Goal: Task Accomplishment & Management: Manage account settings

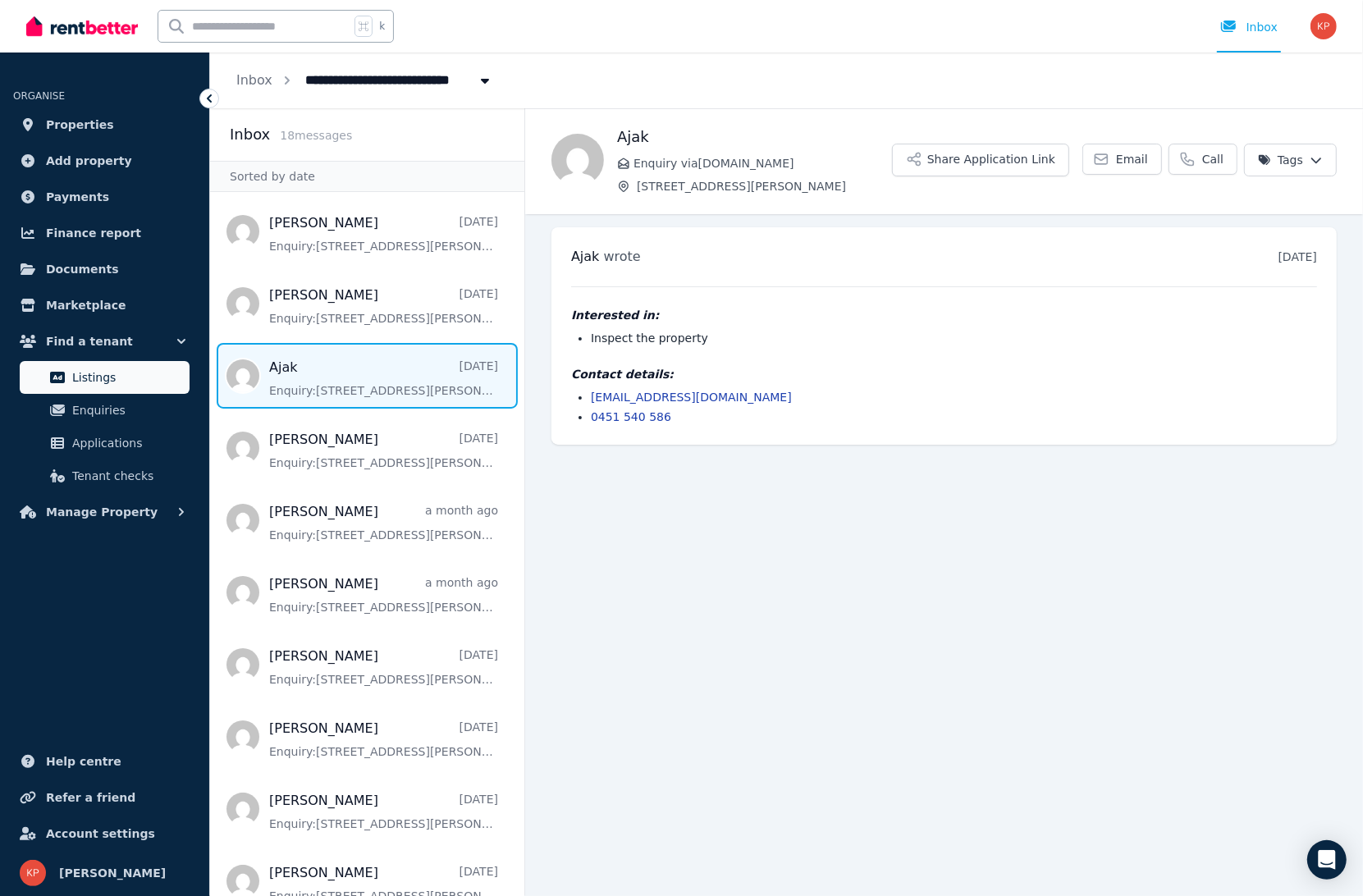
click at [67, 372] on link "Listings" at bounding box center [105, 378] width 170 height 33
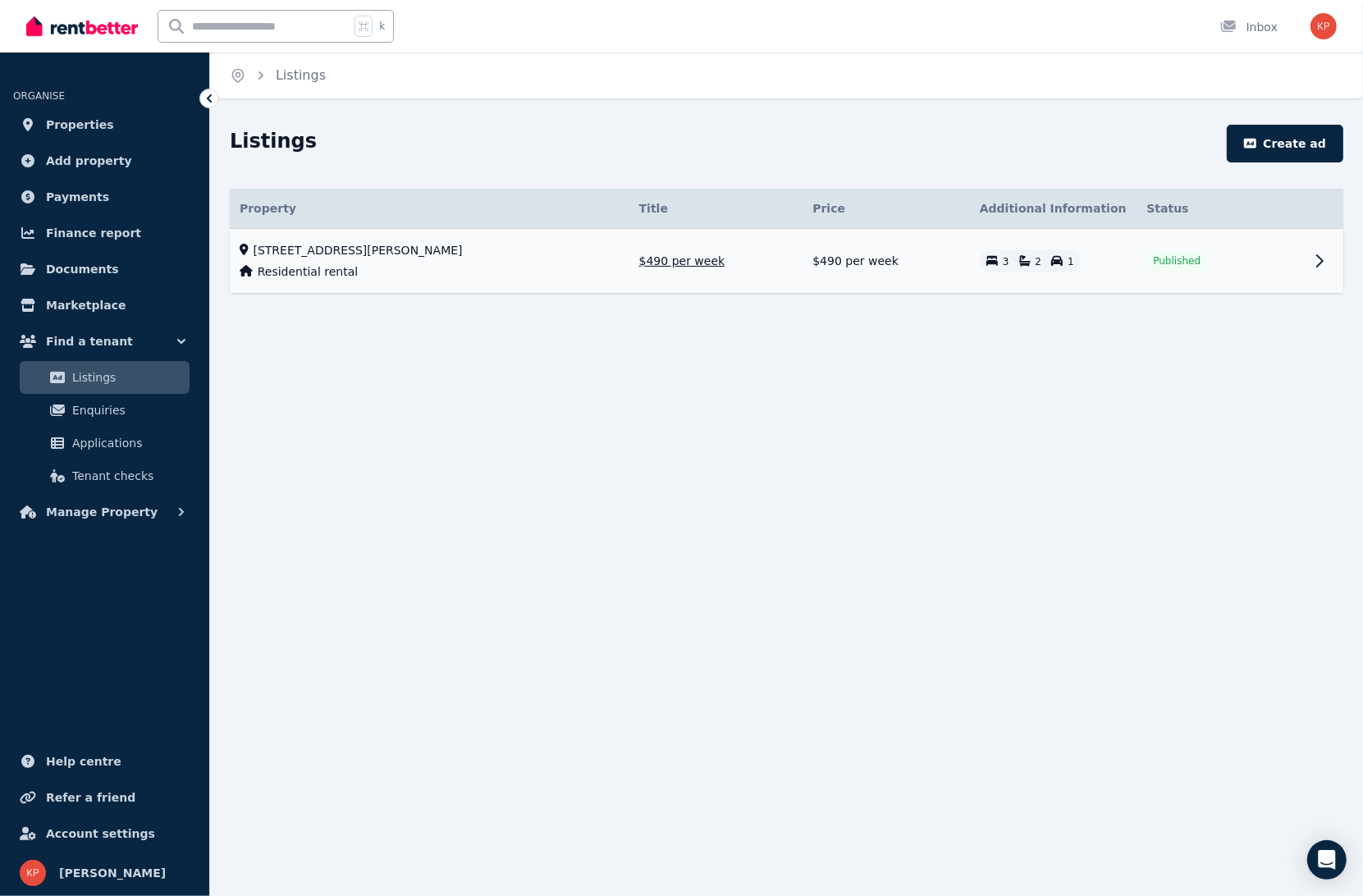
click at [1304, 280] on td at bounding box center [1324, 262] width 39 height 65
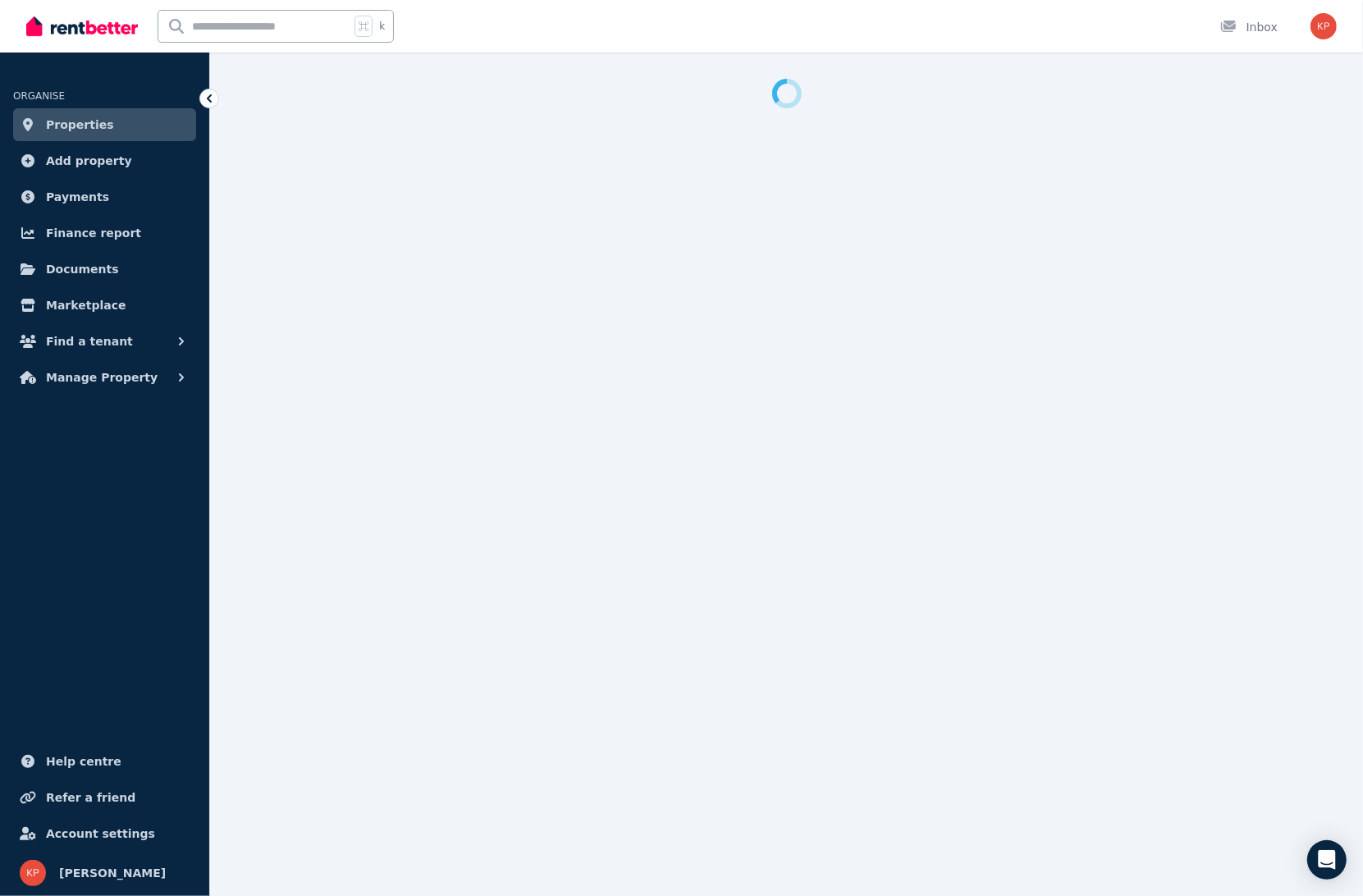
select select "**********"
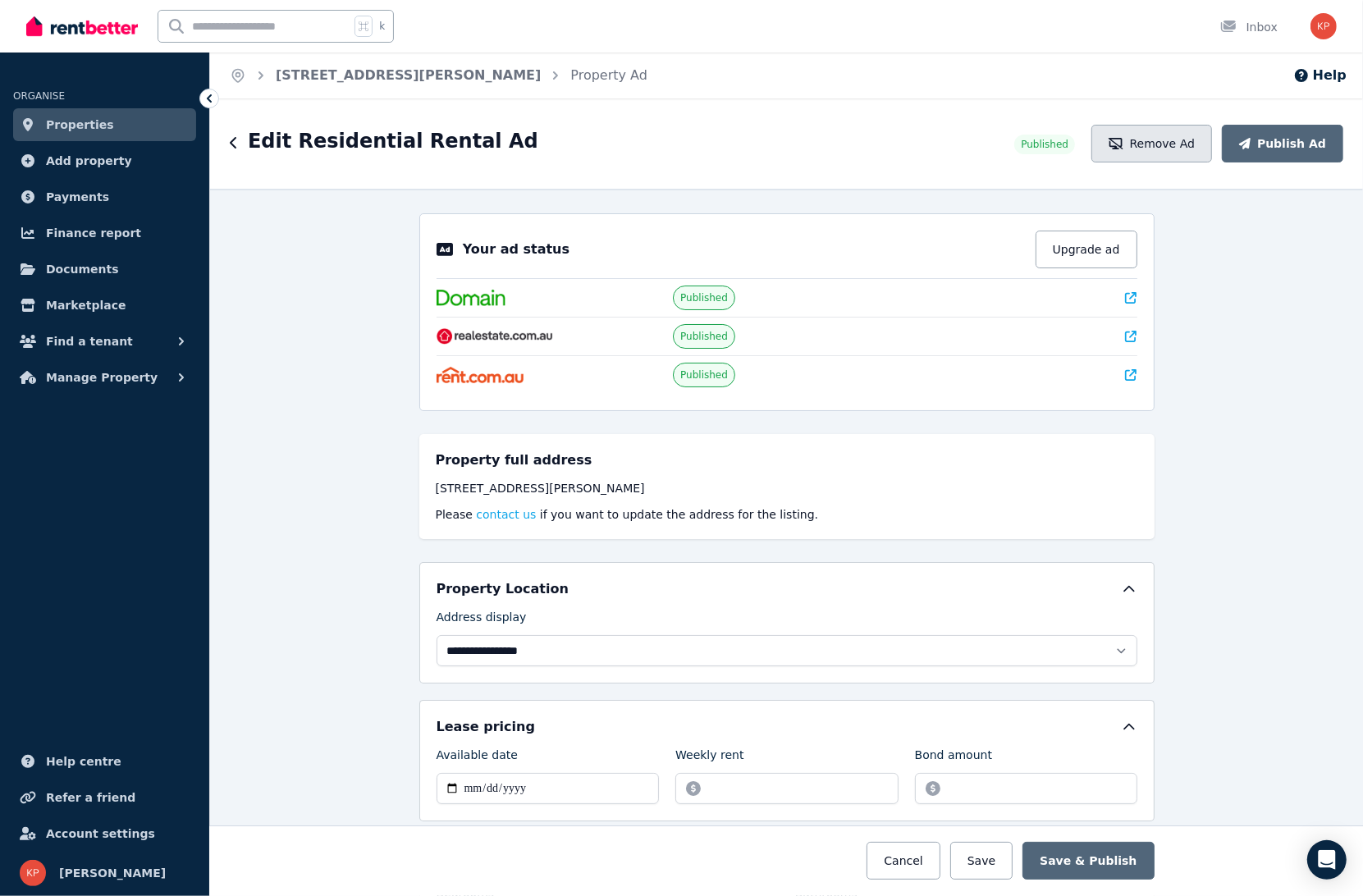
click at [1161, 143] on button "Remove Ad" at bounding box center [1151, 143] width 121 height 38
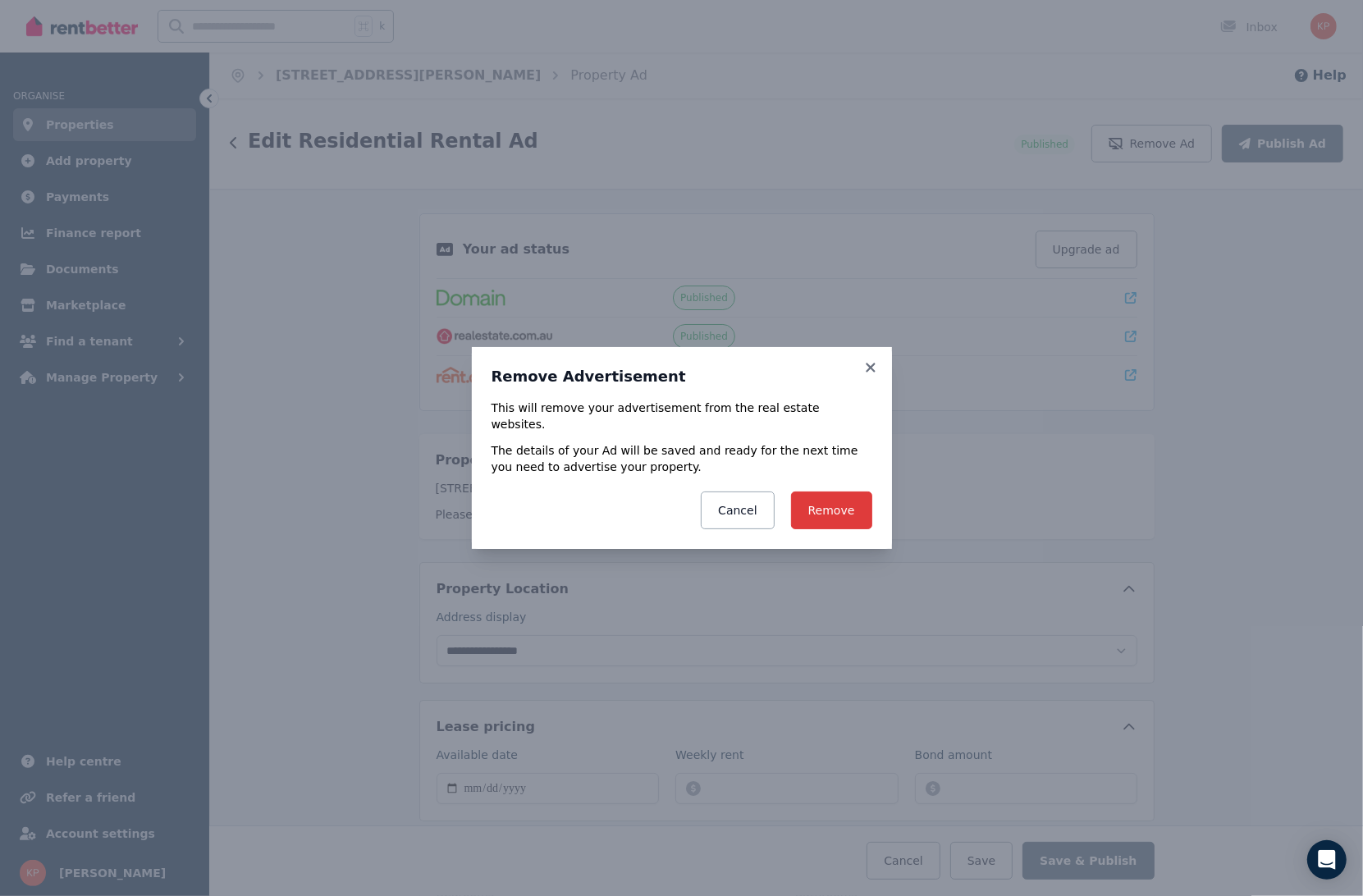
click at [829, 514] on button "Remove" at bounding box center [831, 511] width 82 height 38
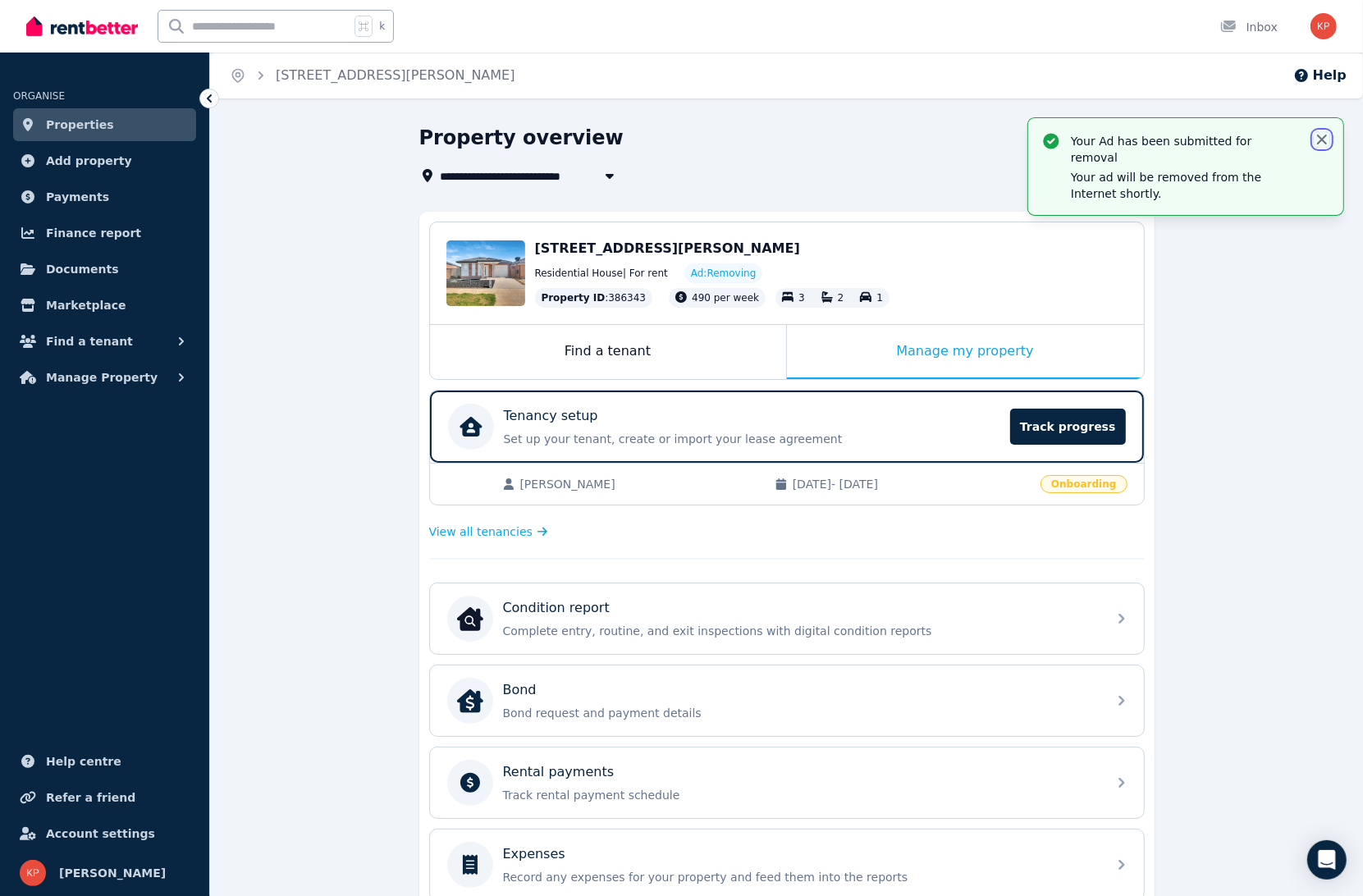
click at [1320, 145] on icon "button" at bounding box center [1321, 139] width 16 height 16
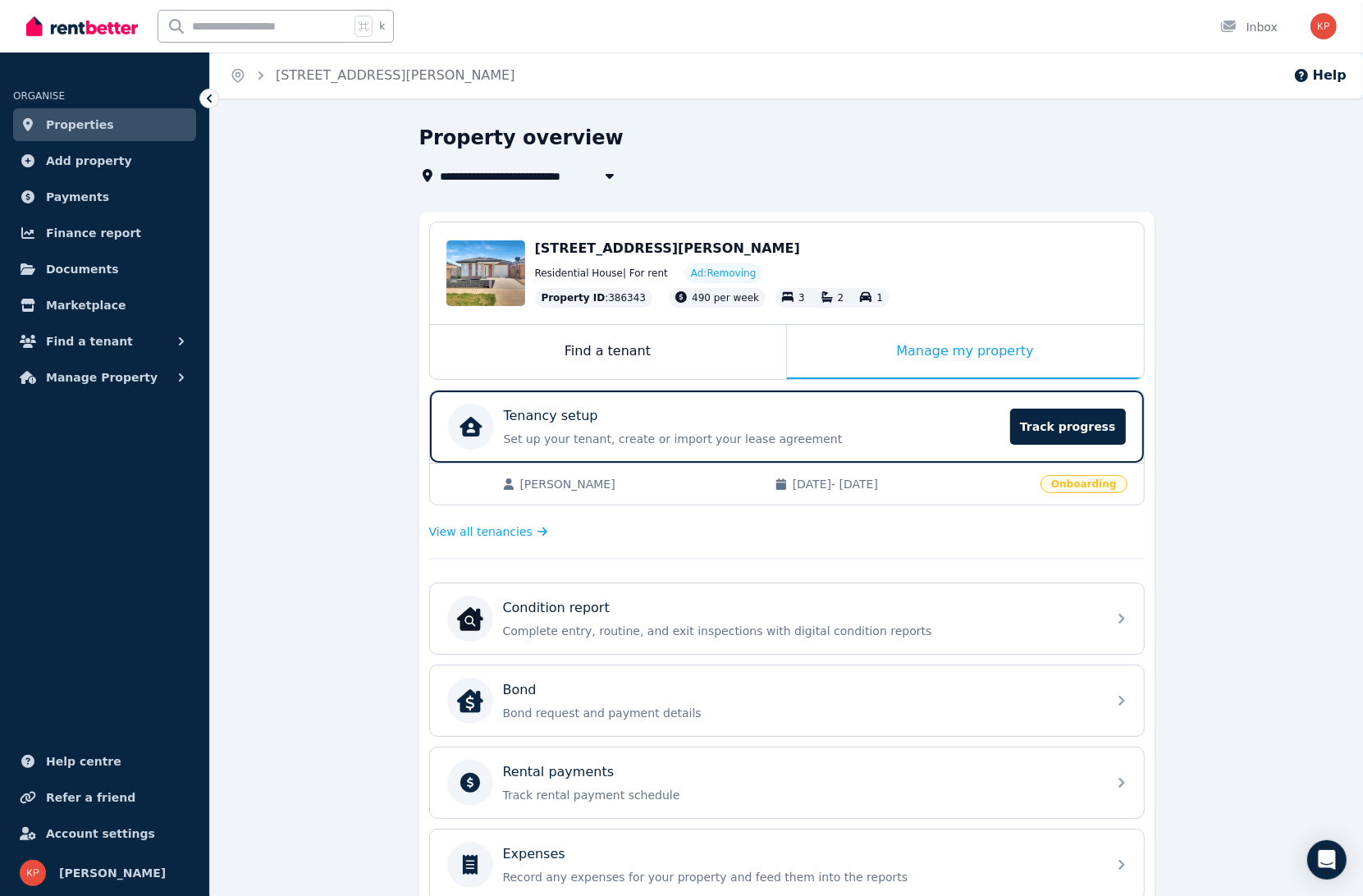
click at [1251, 337] on div "**********" at bounding box center [786, 671] width 1153 height 1094
click at [109, 842] on span "Account settings" at bounding box center [100, 833] width 109 height 20
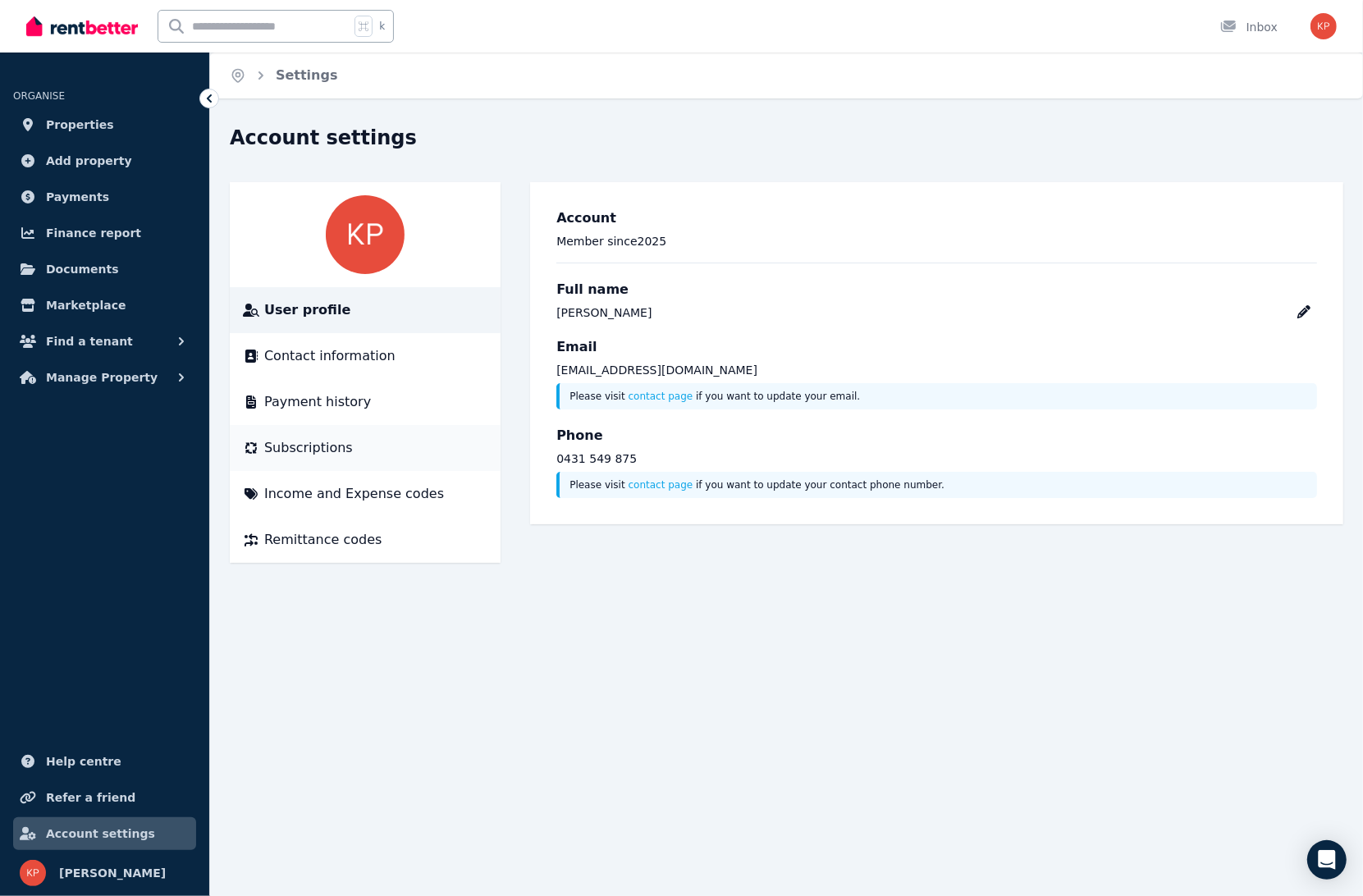
click at [343, 445] on span "Subscriptions" at bounding box center [308, 447] width 88 height 20
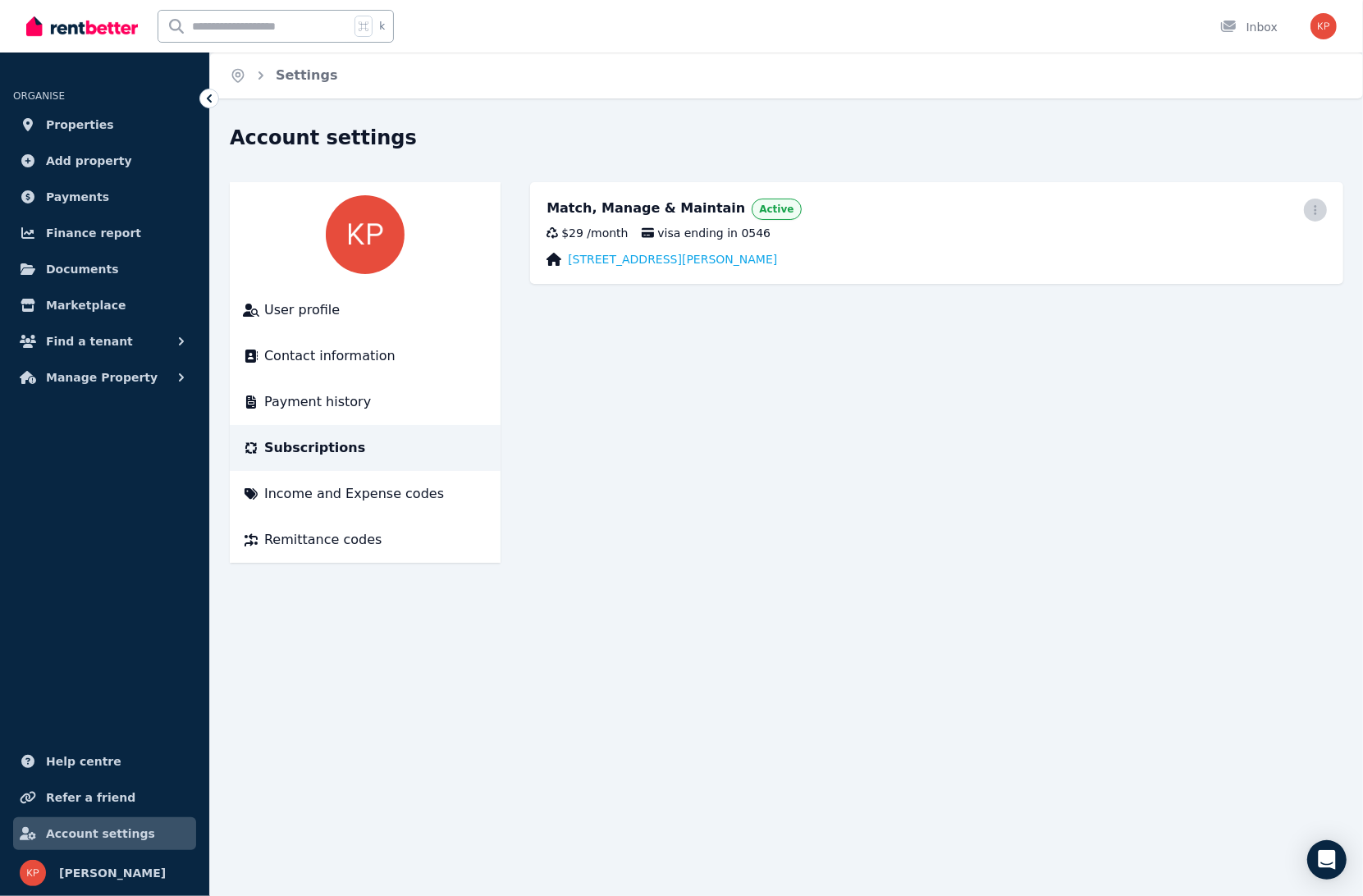
click at [1320, 210] on icon "button" at bounding box center [1315, 209] width 13 height 11
click at [1245, 297] on span "Cancel plan" at bounding box center [1241, 306] width 144 height 20
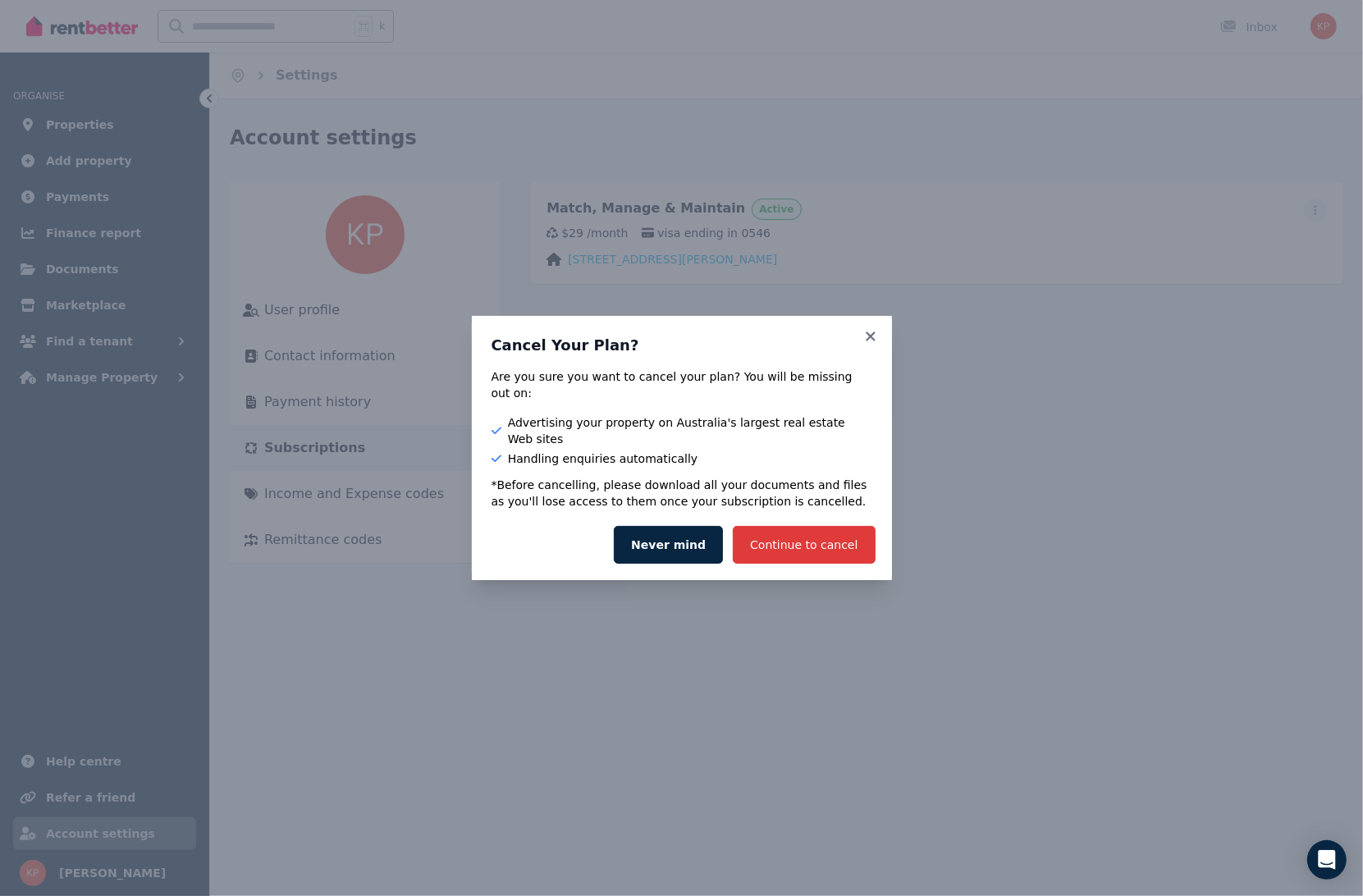
click at [820, 535] on button "Continue to cancel" at bounding box center [803, 545] width 142 height 38
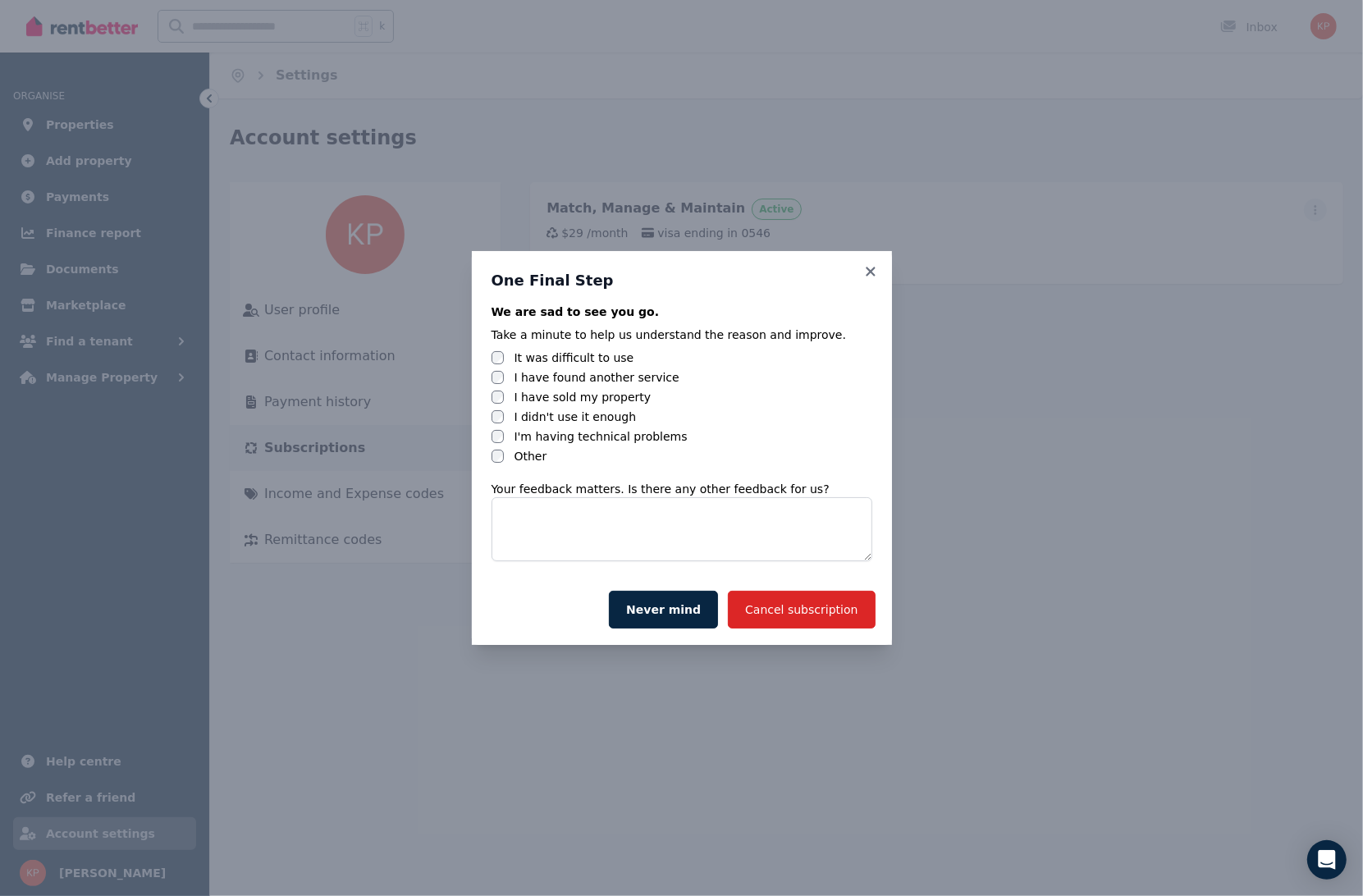
click at [621, 381] on label "I have found another service" at bounding box center [596, 377] width 165 height 16
click at [824, 613] on button "Cancel subscription" at bounding box center [801, 609] width 147 height 38
